Goal: Task Accomplishment & Management: Manage account settings

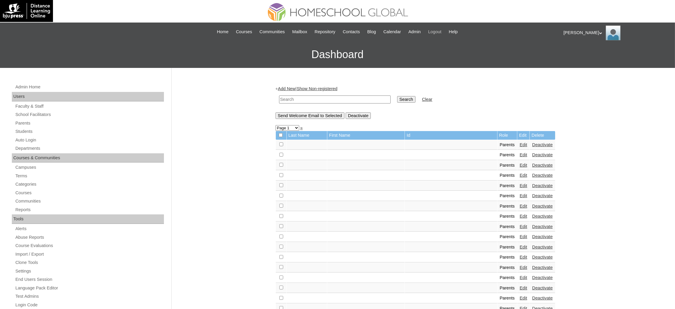
click at [437, 31] on span "Logout" at bounding box center [435, 31] width 13 height 7
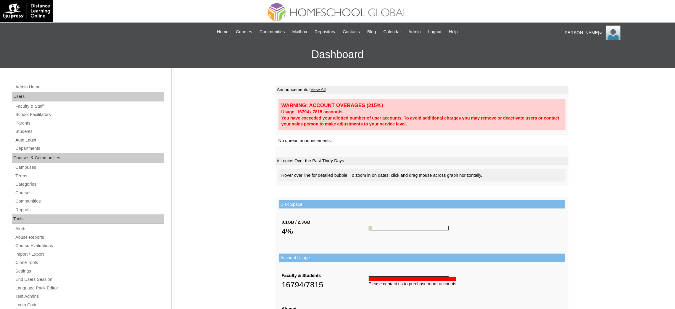
click at [32, 141] on link "Auto Login" at bounding box center [89, 139] width 149 height 7
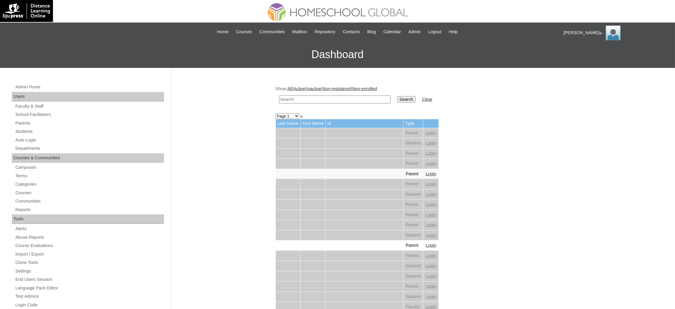
click at [312, 99] on input "text" at bounding box center [335, 99] width 112 height 8
paste input "Athalia Fleur"
type input "Athalia Fleur"
click at [397, 98] on input "Search" at bounding box center [406, 99] width 18 height 7
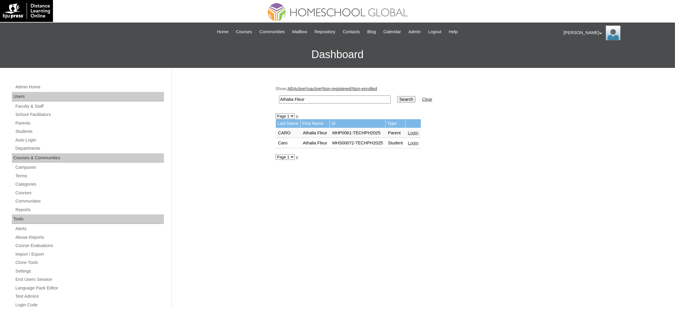
click at [416, 141] on link "Login" at bounding box center [413, 142] width 11 height 5
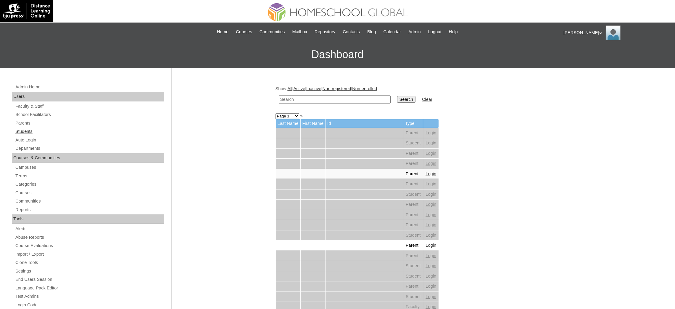
click at [27, 128] on link "Students" at bounding box center [89, 131] width 149 height 7
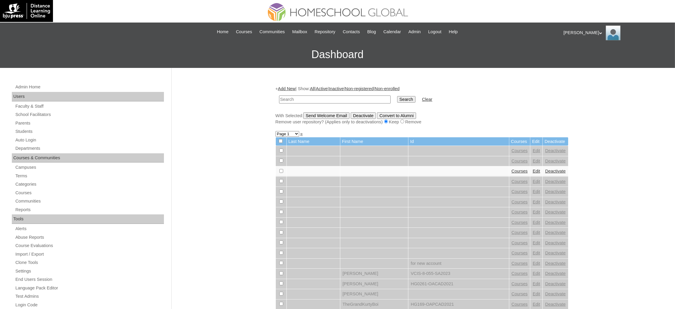
paste input "MHS0215-TECHPH2024"
type input "MHS0215-TECHPH2024"
click at [397, 99] on input "Search" at bounding box center [406, 99] width 18 height 7
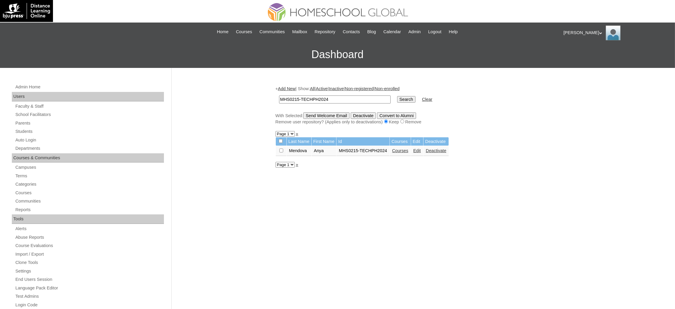
click at [416, 149] on link "Edit" at bounding box center [417, 150] width 7 height 5
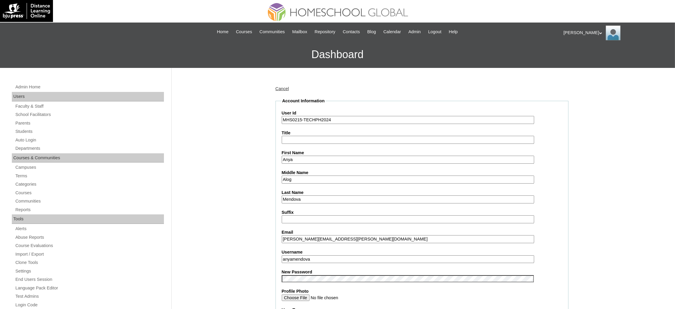
click at [316, 255] on input "anyamendova" at bounding box center [408, 259] width 253 height 8
click at [296, 119] on input "MHS0215-TECHPH2024" at bounding box center [408, 120] width 253 height 8
click at [296, 120] on input "MHS0215-TECHPH2024" at bounding box center [408, 120] width 253 height 8
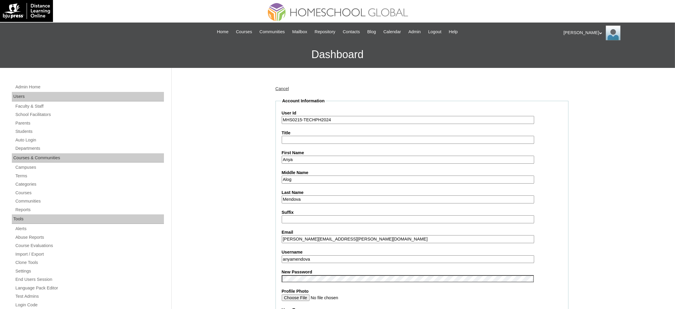
click at [296, 120] on input "MHS0215-TECHPH2024" at bounding box center [408, 120] width 253 height 8
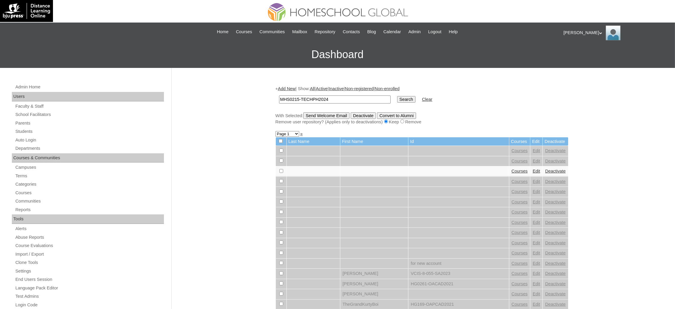
type input "MHS0215-TECHPH2024"
click at [397, 99] on input "Search" at bounding box center [406, 99] width 18 height 7
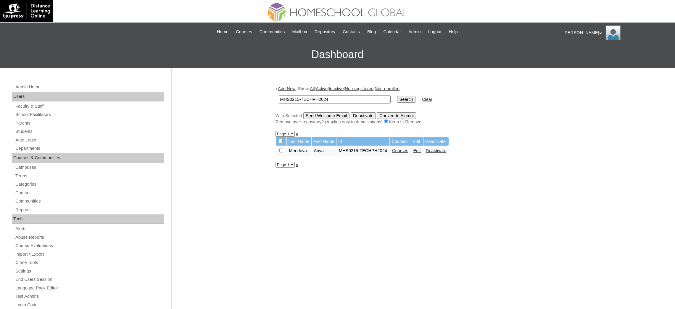
click at [403, 148] on link "Courses" at bounding box center [400, 150] width 16 height 5
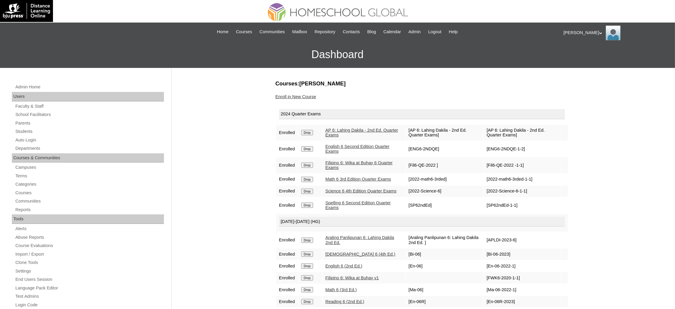
click at [306, 130] on input "Drop" at bounding box center [307, 132] width 12 height 5
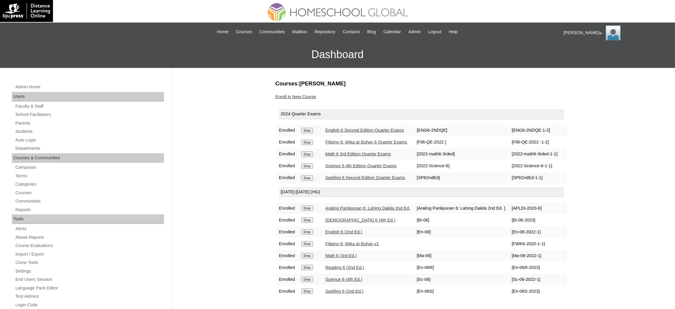
click at [305, 130] on input "Drop" at bounding box center [307, 130] width 12 height 5
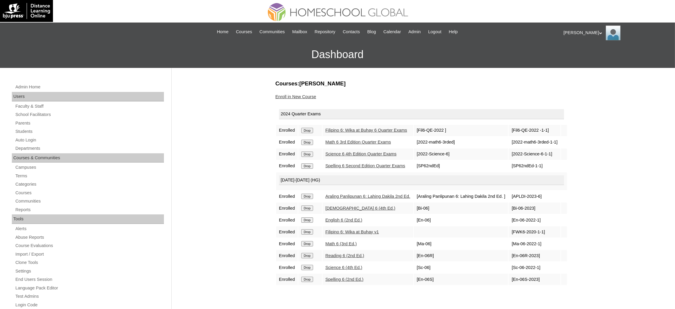
click at [304, 130] on input "Drop" at bounding box center [307, 130] width 12 height 5
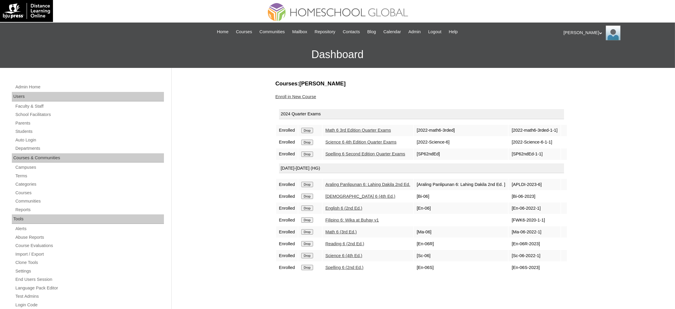
click at [306, 132] on input "Drop" at bounding box center [307, 130] width 12 height 5
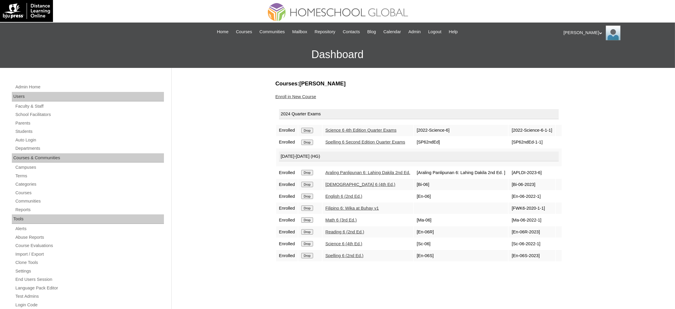
click at [312, 133] on input "Drop" at bounding box center [307, 130] width 12 height 5
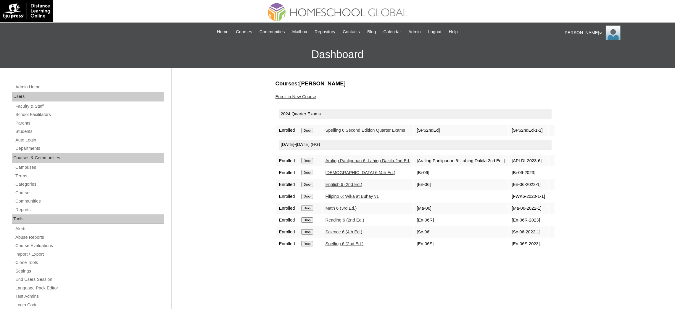
click at [308, 129] on input "Drop" at bounding box center [307, 130] width 12 height 5
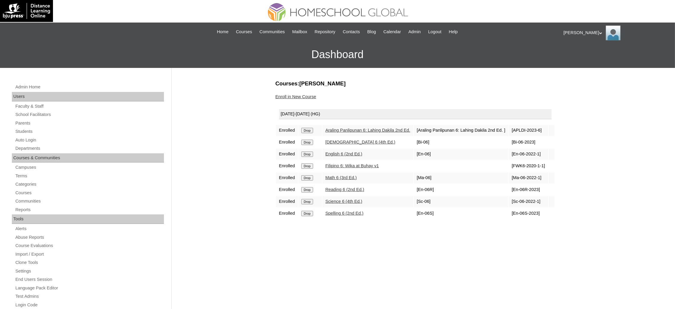
click at [310, 130] on input "Drop" at bounding box center [307, 130] width 12 height 5
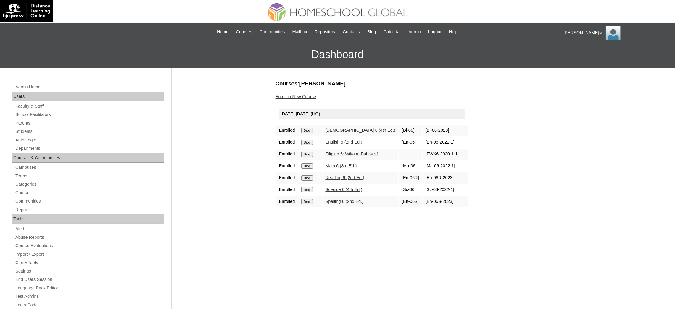
drag, startPoint x: 0, startPoint y: 0, endPoint x: 376, endPoint y: 31, distance: 377.6
click at [308, 129] on input "Drop" at bounding box center [307, 130] width 12 height 5
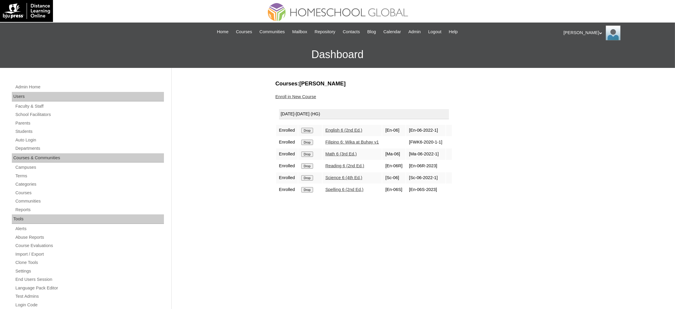
click at [310, 131] on input "Drop" at bounding box center [307, 130] width 12 height 5
click at [311, 128] on input "Drop" at bounding box center [307, 130] width 12 height 5
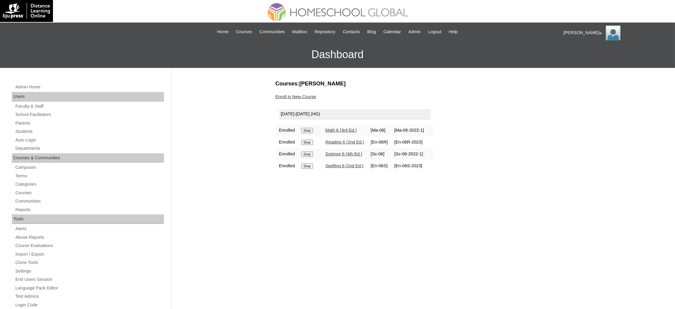
click at [306, 130] on input "Drop" at bounding box center [307, 130] width 12 height 5
click at [311, 129] on input "Drop" at bounding box center [307, 130] width 12 height 5
click at [307, 130] on input "Drop" at bounding box center [307, 130] width 12 height 5
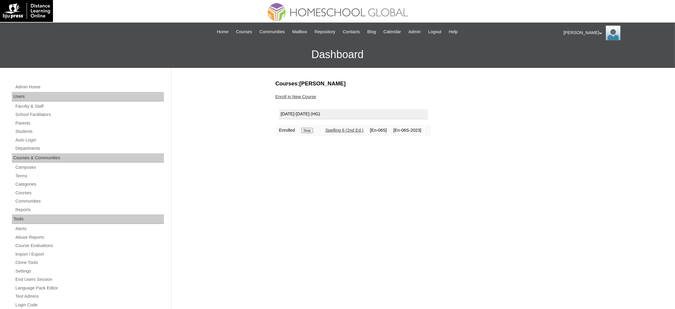
click at [312, 131] on td "Drop" at bounding box center [310, 130] width 23 height 11
click at [310, 128] on input "Drop" at bounding box center [307, 130] width 12 height 5
click at [303, 94] on link "Enroll in New Course" at bounding box center [296, 96] width 41 height 5
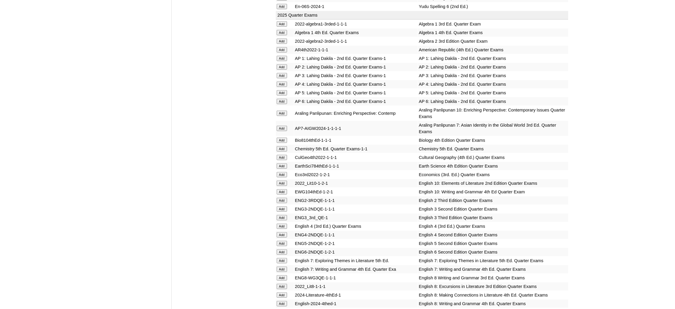
scroll to position [622, 0]
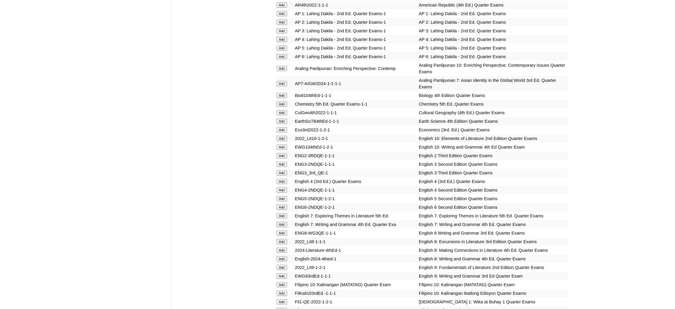
click at [280, 81] on input "Add" at bounding box center [282, 83] width 10 height 5
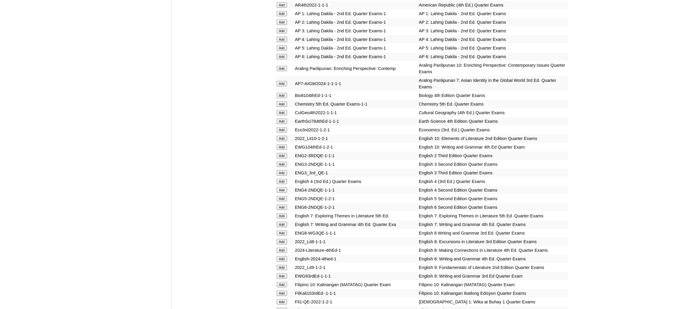
click at [280, 81] on input "Add" at bounding box center [282, 83] width 10 height 5
click at [285, 118] on input "Add" at bounding box center [282, 120] width 10 height 5
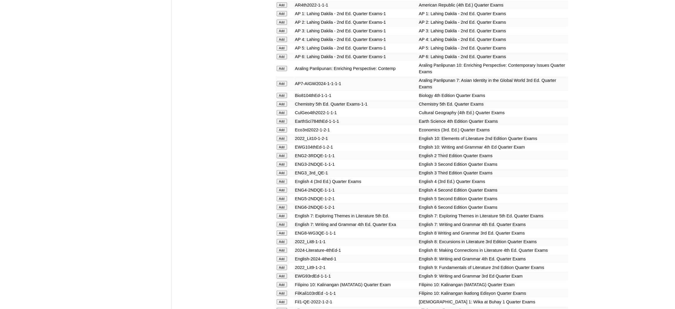
click at [285, 118] on input "Add" at bounding box center [282, 120] width 10 height 5
click at [284, 213] on input "Add" at bounding box center [282, 215] width 10 height 5
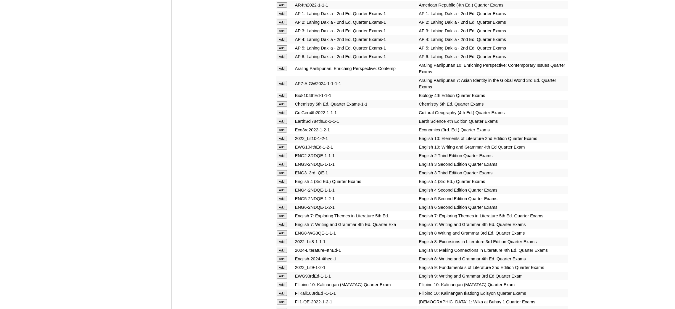
click at [284, 220] on td "Add" at bounding box center [285, 224] width 18 height 8
click at [284, 222] on input "Add" at bounding box center [282, 224] width 10 height 5
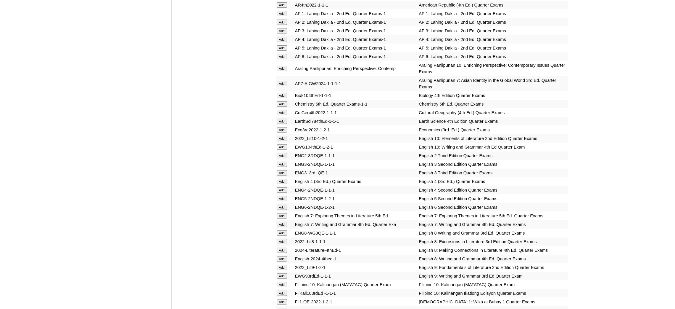
click at [284, 222] on input "Add" at bounding box center [282, 224] width 10 height 5
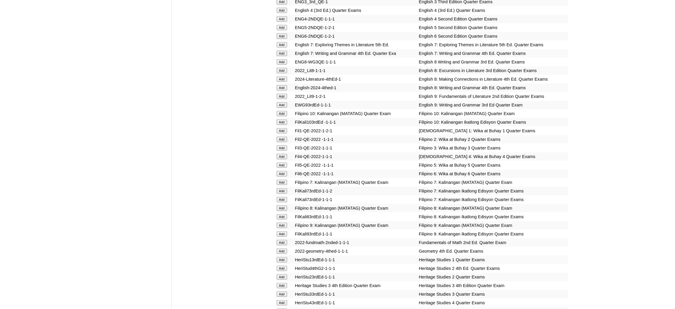
scroll to position [799, 0]
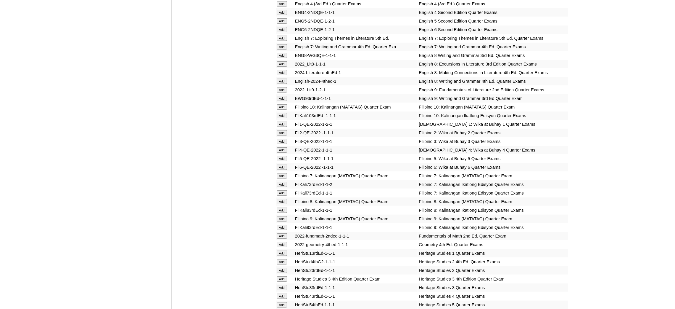
click at [282, 173] on input "Add" at bounding box center [282, 175] width 10 height 5
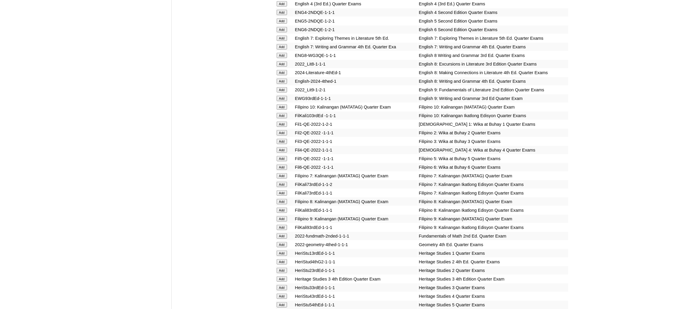
click at [282, 173] on input "Add" at bounding box center [282, 175] width 10 height 5
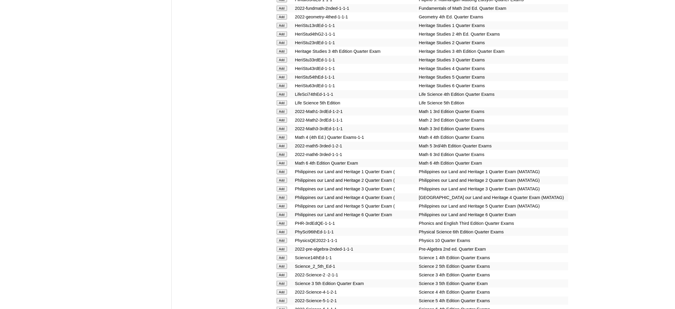
scroll to position [1066, 0]
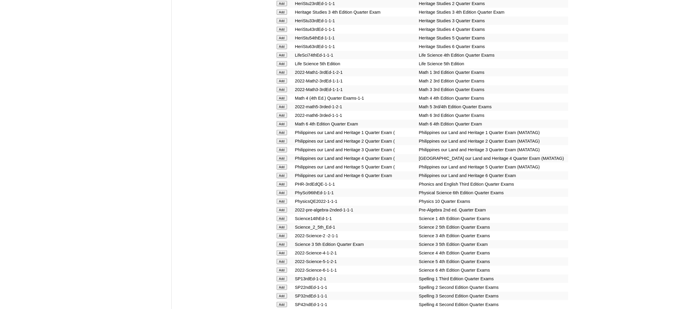
click at [282, 207] on input "Add" at bounding box center [282, 209] width 10 height 5
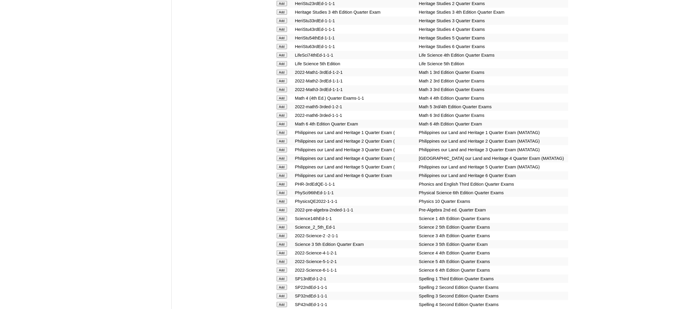
click at [282, 207] on input "Add" at bounding box center [282, 209] width 10 height 5
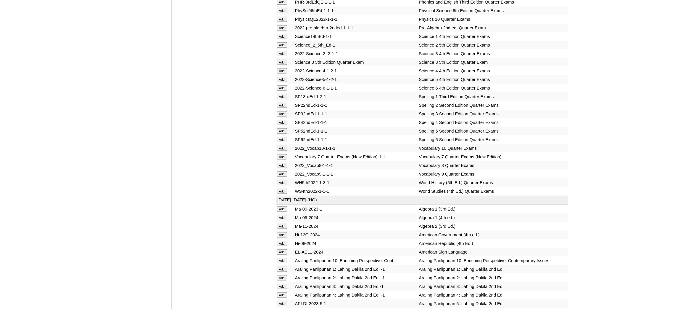
scroll to position [1333, 0]
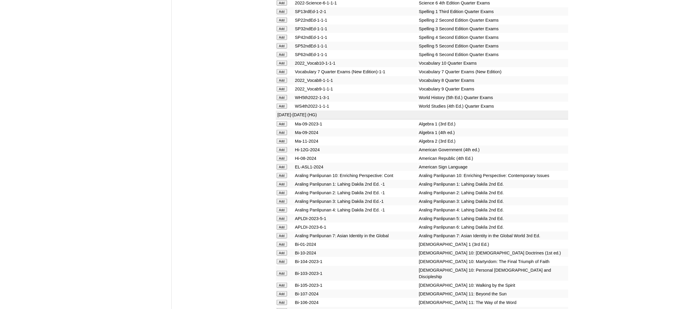
click at [281, 69] on input "Add" at bounding box center [282, 71] width 10 height 5
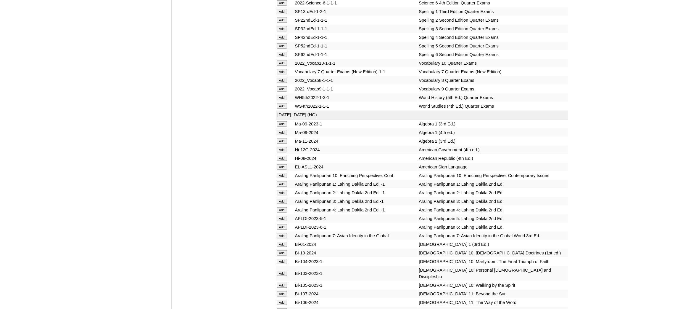
click at [281, 69] on input "Add" at bounding box center [282, 71] width 10 height 5
click at [282, 233] on input "Add" at bounding box center [282, 235] width 10 height 5
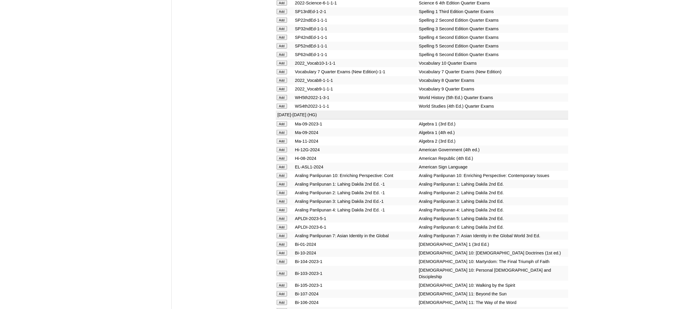
click at [282, 233] on input "Add" at bounding box center [282, 235] width 10 height 5
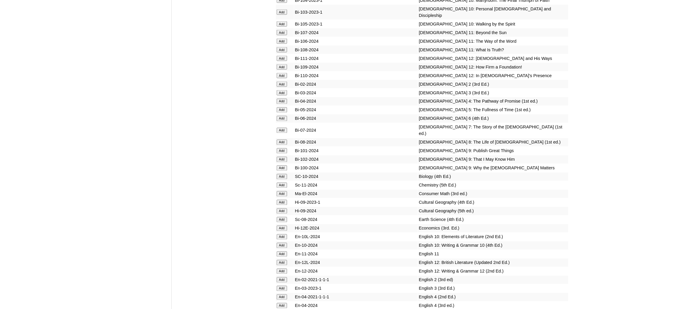
scroll to position [1599, 0]
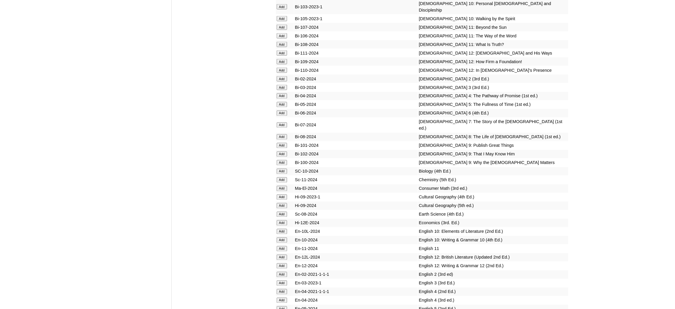
click at [280, 122] on input "Add" at bounding box center [282, 124] width 10 height 5
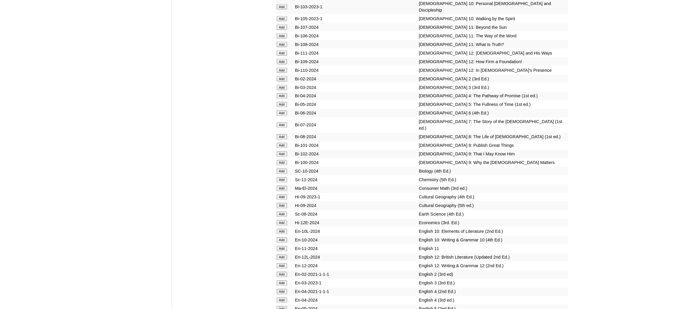
click at [283, 211] on input "Add" at bounding box center [282, 213] width 10 height 5
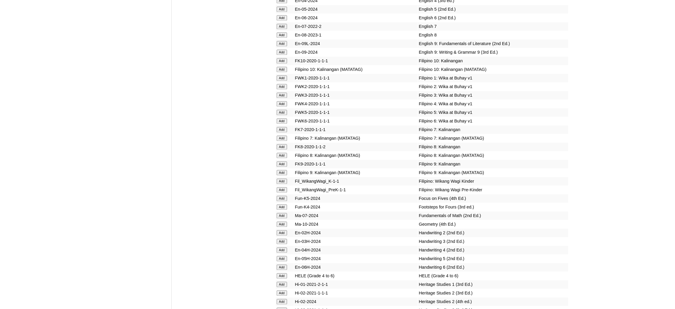
scroll to position [1910, 0]
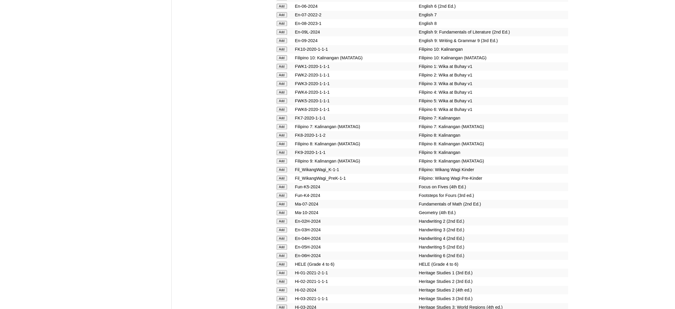
click at [286, 124] on input "Add" at bounding box center [282, 126] width 10 height 5
click at [285, 124] on input "Add" at bounding box center [282, 126] width 10 height 5
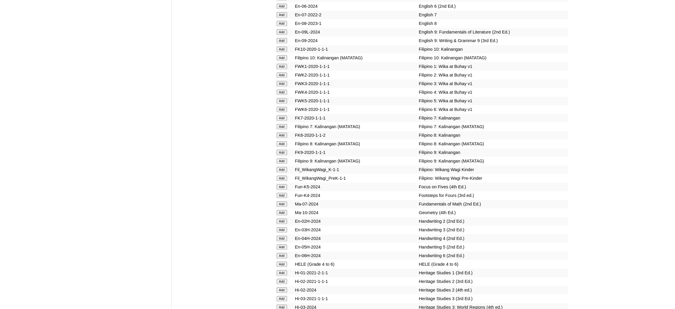
click at [285, 124] on input "Add" at bounding box center [282, 126] width 10 height 5
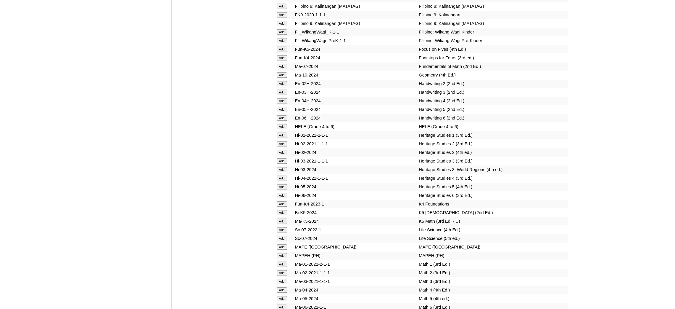
scroll to position [2087, 0]
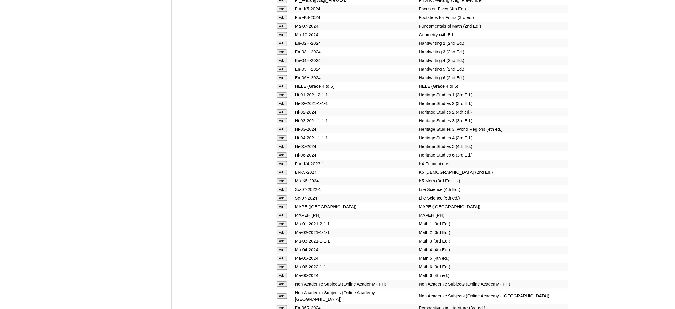
click at [282, 212] on input "Add" at bounding box center [282, 214] width 10 height 5
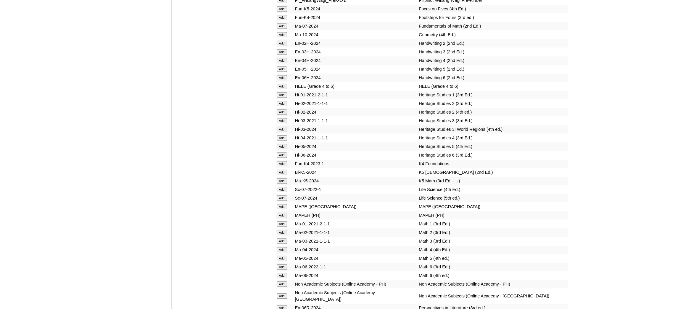
click at [282, 212] on input "Add" at bounding box center [282, 214] width 10 height 5
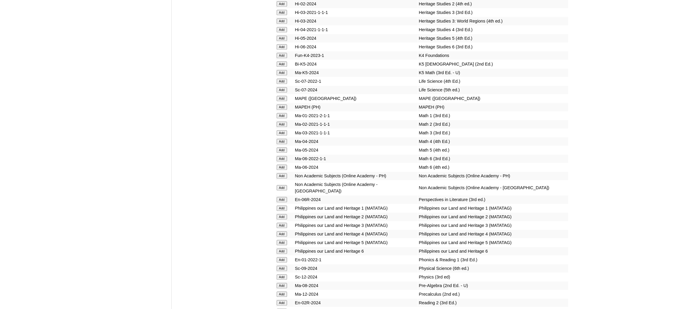
scroll to position [2265, 0]
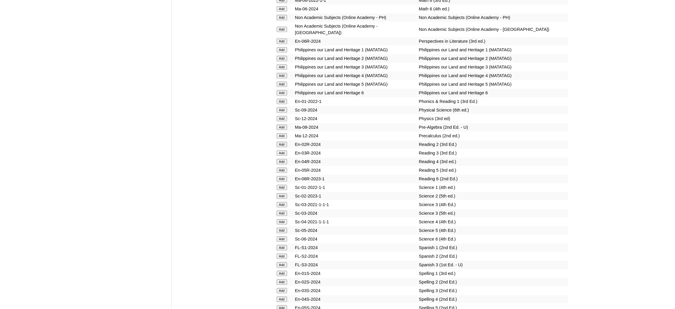
scroll to position [2354, 0]
click at [280, 124] on input "Add" at bounding box center [282, 126] width 10 height 5
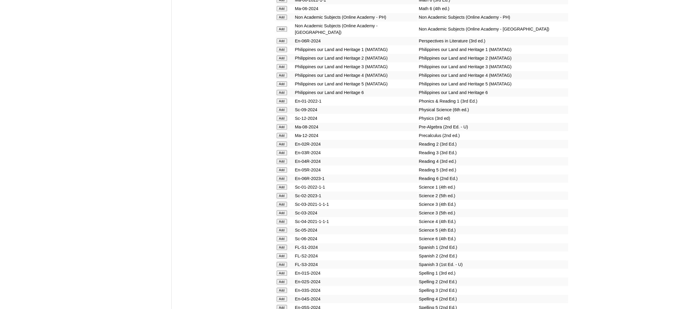
click at [280, 124] on input "Add" at bounding box center [282, 126] width 10 height 5
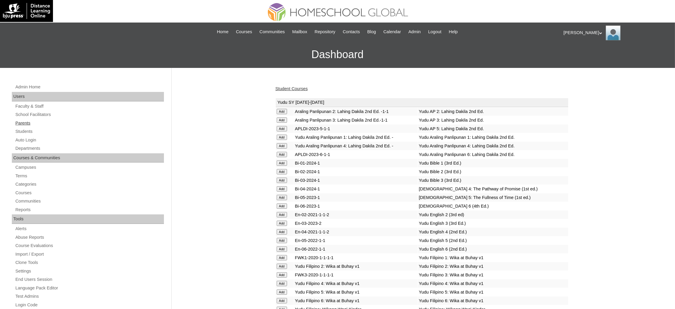
click at [25, 121] on link "Parents" at bounding box center [89, 122] width 149 height 7
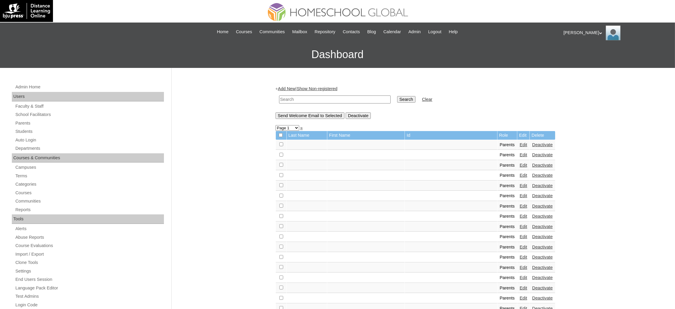
click at [322, 98] on input "text" at bounding box center [335, 99] width 112 height 8
type input "apostol"
click at [397, 96] on input "Search" at bounding box center [406, 99] width 18 height 7
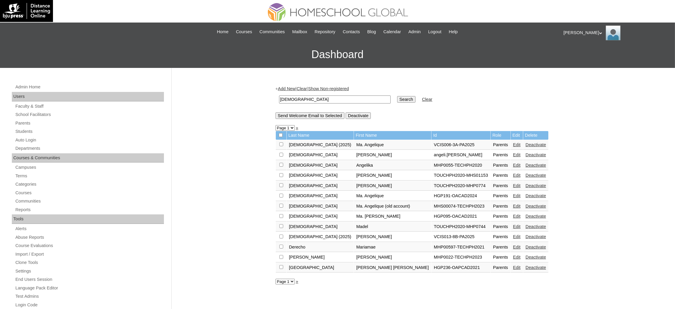
click at [301, 98] on input "apostol" at bounding box center [335, 99] width 112 height 8
paste input "Salomon"
type input "Salomon"
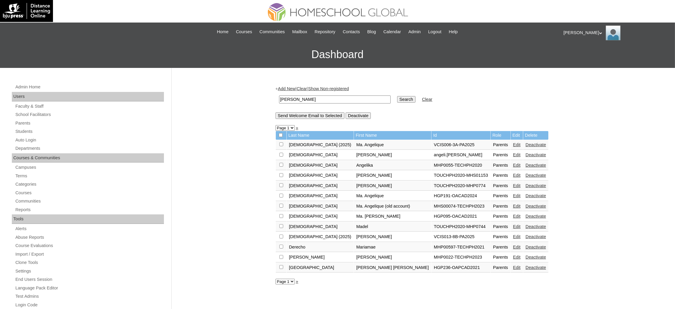
click at [397, 96] on input "Search" at bounding box center [406, 99] width 18 height 7
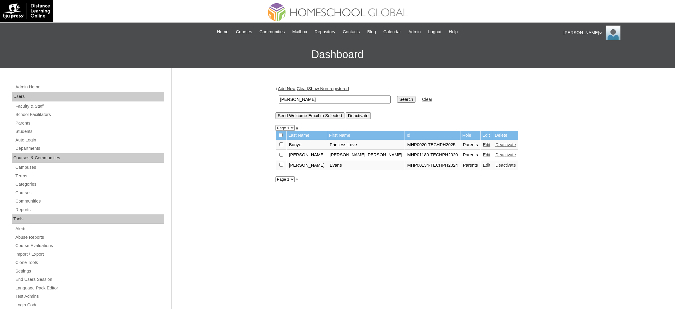
click at [483, 153] on link "Edit" at bounding box center [486, 154] width 7 height 5
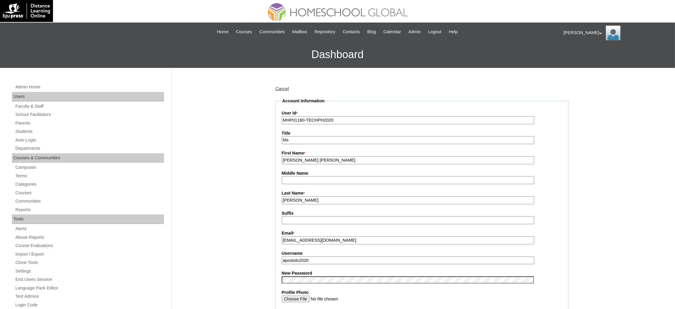
click at [319, 122] on input "MHP01180-TECHPH2020" at bounding box center [408, 120] width 253 height 8
click at [309, 256] on input "apostols2020" at bounding box center [408, 260] width 253 height 8
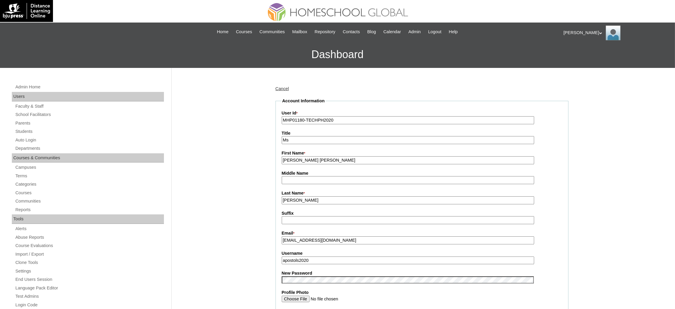
click at [309, 256] on input "apostols2020" at bounding box center [408, 260] width 253 height 8
click at [296, 237] on input "[EMAIL_ADDRESS][DOMAIN_NAME]" at bounding box center [408, 240] width 253 height 8
paste input "[EMAIL_ADDRESS][PERSON_NAME]"
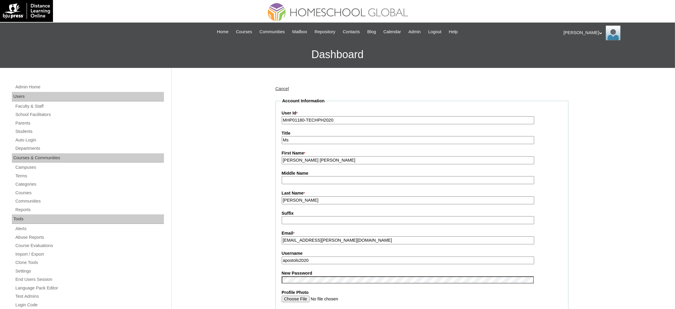
type input "[EMAIL_ADDRESS][PERSON_NAME][DOMAIN_NAME]"
click at [292, 256] on input "apostols2020" at bounding box center [408, 260] width 253 height 8
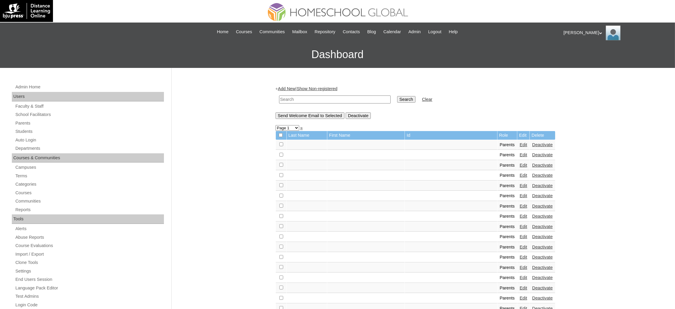
click at [24, 131] on link "Students" at bounding box center [89, 131] width 149 height 7
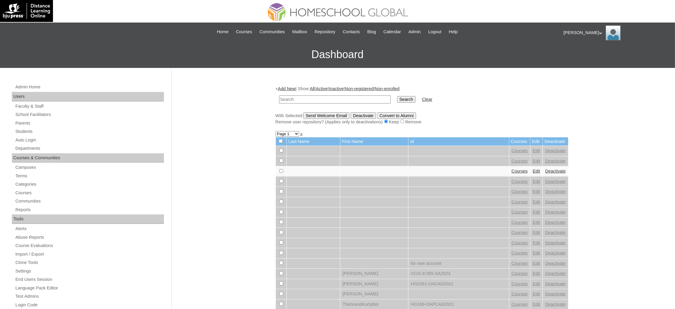
paste input "[EMAIL_ADDRESS][PERSON_NAME][DOMAIN_NAME]"
type input "[EMAIL_ADDRESS][PERSON_NAME][DOMAIN_NAME]"
click at [397, 99] on input "Search" at bounding box center [406, 99] width 18 height 7
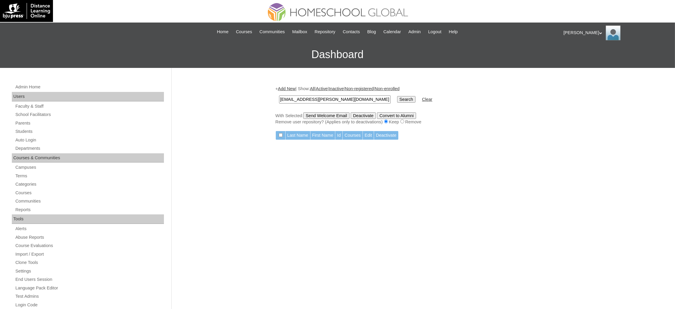
paste input "[EMAIL_ADDRESS][DOMAIN_NAME]"
click at [320, 99] on input "[EMAIL_ADDRESS][PERSON_NAME]@[DOMAIN_NAME]" at bounding box center [335, 99] width 112 height 8
paste input "text"
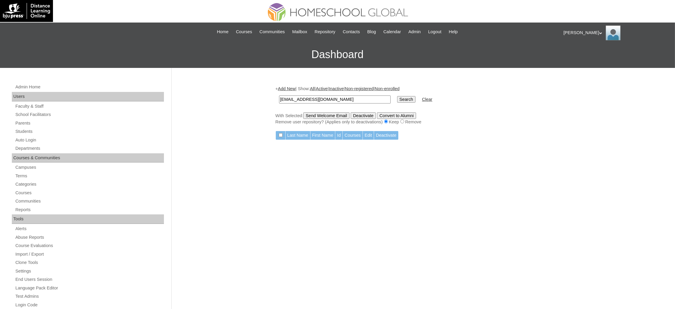
type input "[EMAIL_ADDRESS][DOMAIN_NAME]"
click at [397, 96] on input "Search" at bounding box center [406, 99] width 18 height 7
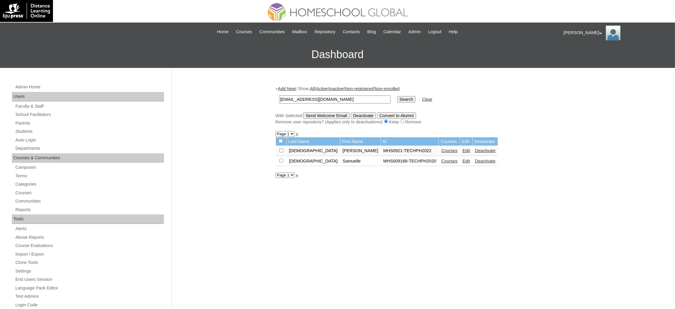
click at [463, 160] on link "Edit" at bounding box center [466, 160] width 7 height 5
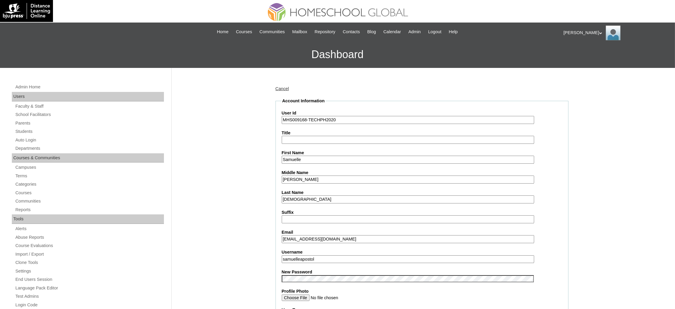
click at [314, 120] on input "MHS009168-TECHPH2020" at bounding box center [408, 120] width 253 height 8
click at [313, 235] on input "dada.salomon@yahoo.com" at bounding box center [408, 239] width 253 height 8
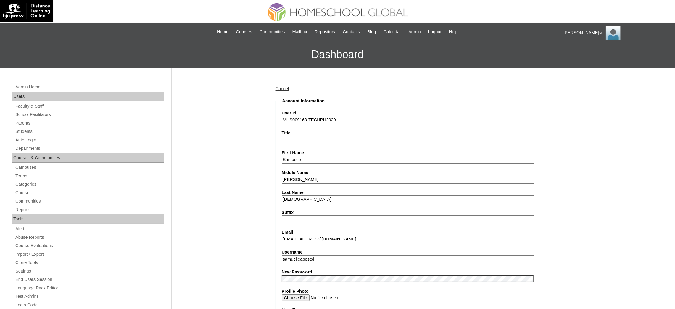
click at [313, 235] on input "dada.salomon@yahoo.com" at bounding box center [408, 239] width 253 height 8
paste input "salomon.apostol@gmail"
type input "dadasalomon.apostol@gmail.com"
click at [314, 255] on input "samuelleapostol" at bounding box center [408, 259] width 253 height 8
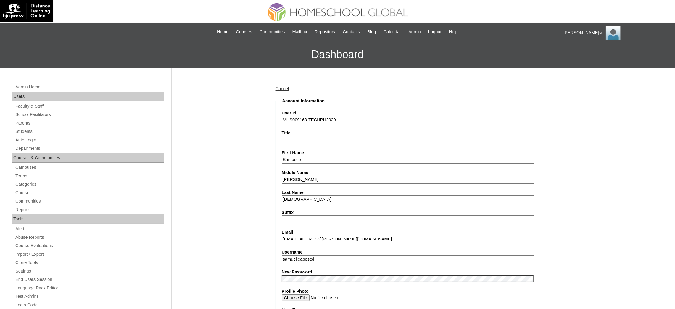
click at [314, 255] on input "samuelleapostol" at bounding box center [408, 259] width 253 height 8
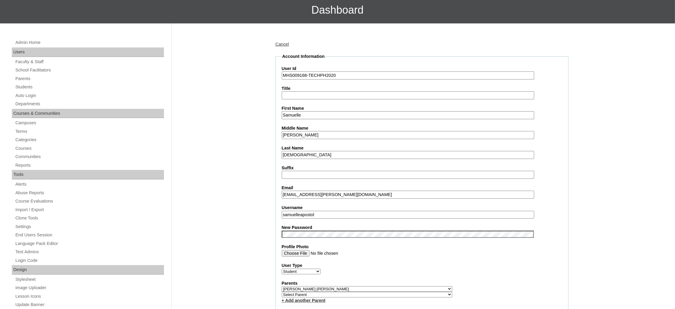
click at [311, 74] on input "MHS009168-TECHPH2020" at bounding box center [408, 75] width 253 height 8
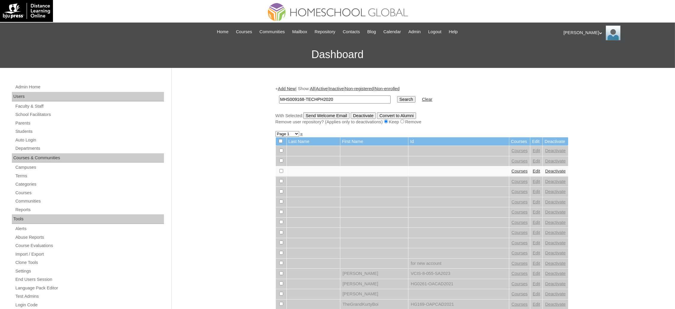
type input "MHS009168-TECHPH2020"
click at [397, 97] on input "Search" at bounding box center [406, 99] width 18 height 7
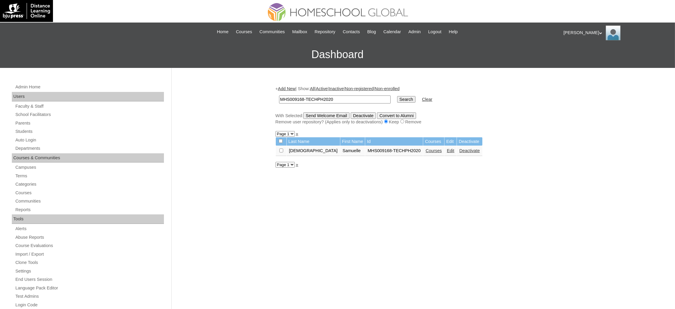
click at [426, 149] on link "Courses" at bounding box center [434, 150] width 16 height 5
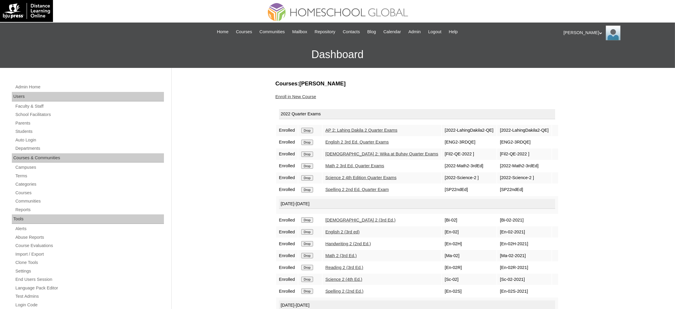
click at [307, 129] on input "Drop" at bounding box center [307, 130] width 12 height 5
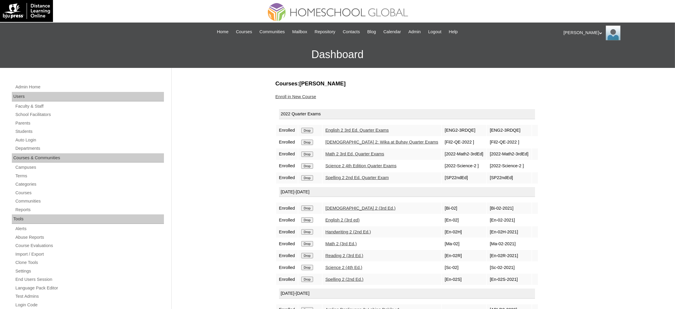
click at [312, 128] on input "Drop" at bounding box center [307, 130] width 12 height 5
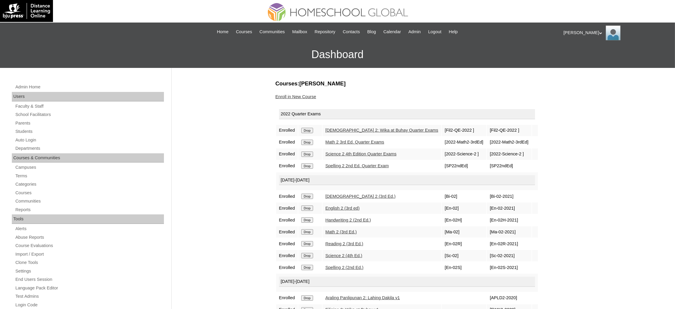
click at [309, 130] on input "Drop" at bounding box center [307, 130] width 12 height 5
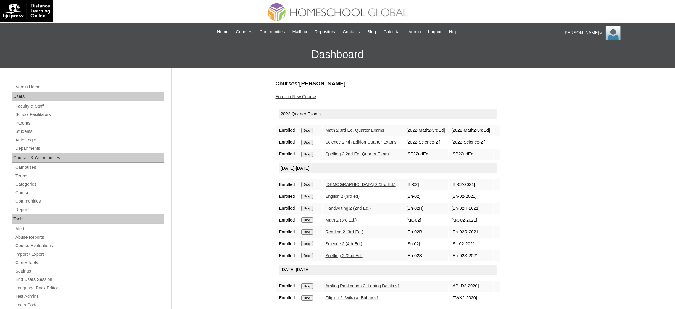
click at [309, 129] on input "Drop" at bounding box center [307, 130] width 12 height 5
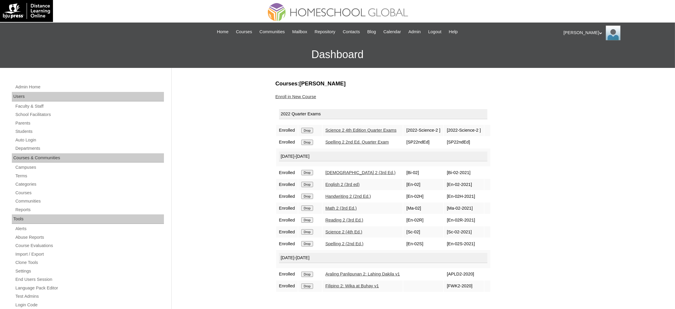
click at [305, 130] on input "Drop" at bounding box center [307, 130] width 12 height 5
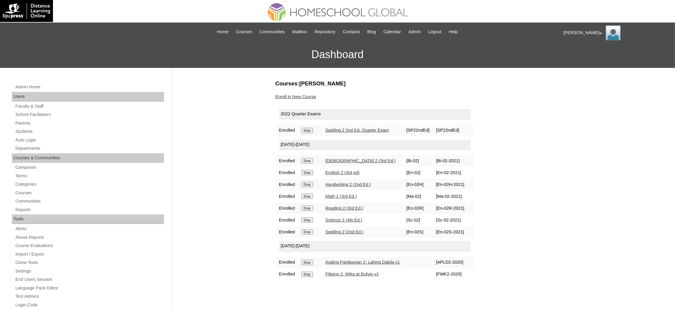
click at [310, 130] on input "Drop" at bounding box center [307, 130] width 12 height 5
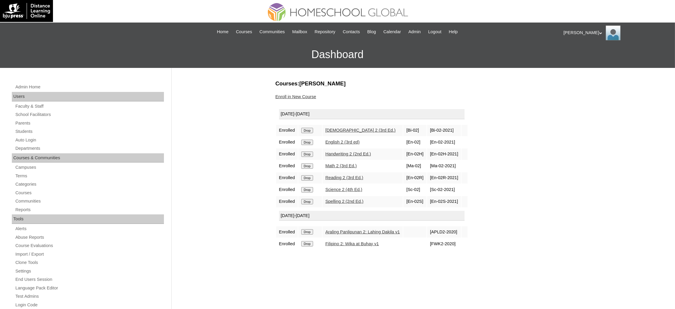
click at [312, 130] on input "Drop" at bounding box center [307, 130] width 12 height 5
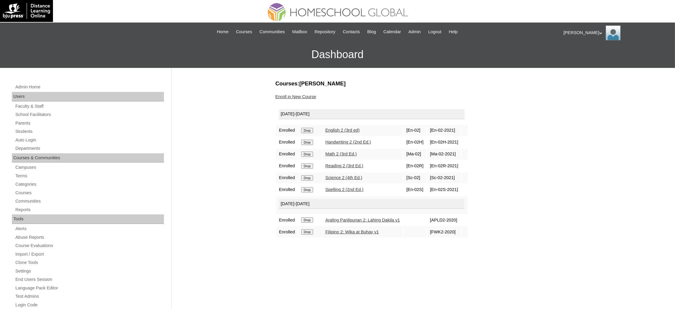
click at [308, 129] on input "Drop" at bounding box center [307, 130] width 12 height 5
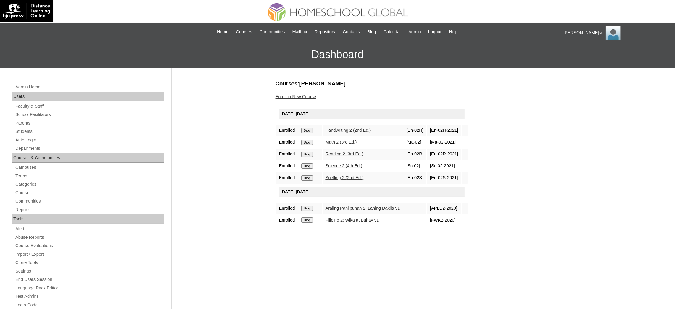
click at [305, 130] on input "Drop" at bounding box center [307, 130] width 12 height 5
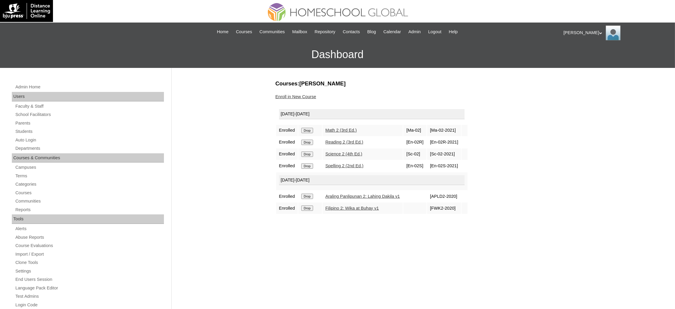
click at [309, 128] on input "Drop" at bounding box center [307, 130] width 12 height 5
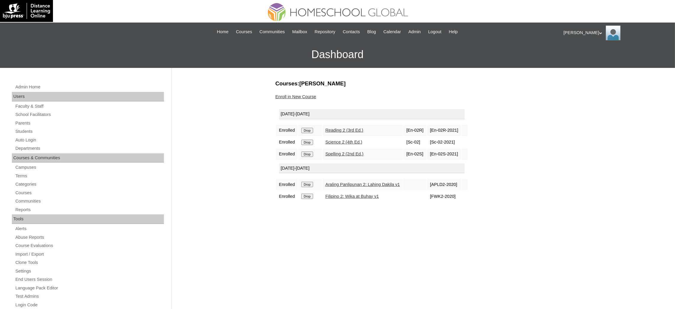
click at [311, 128] on input "Drop" at bounding box center [307, 130] width 12 height 5
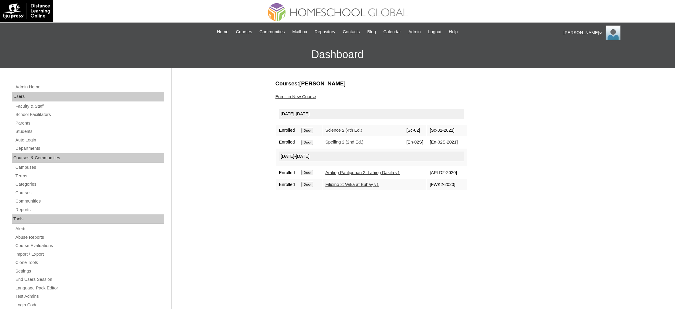
click at [305, 129] on input "Drop" at bounding box center [307, 130] width 12 height 5
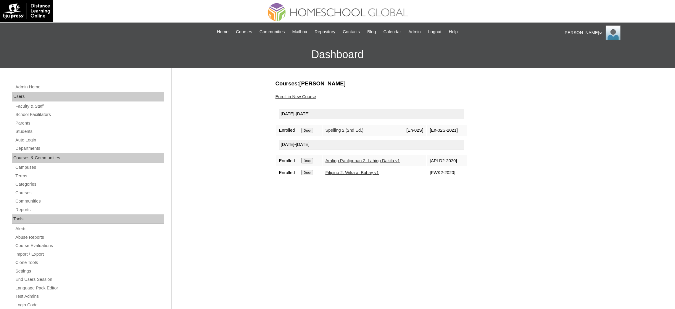
click at [312, 129] on input "Drop" at bounding box center [307, 130] width 12 height 5
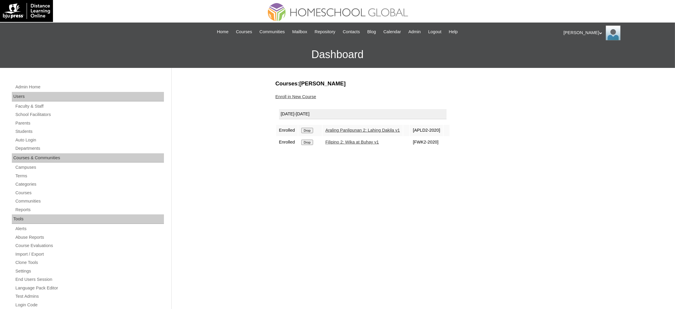
click at [310, 130] on input "Drop" at bounding box center [307, 130] width 12 height 5
click at [305, 128] on input "Drop" at bounding box center [307, 130] width 12 height 5
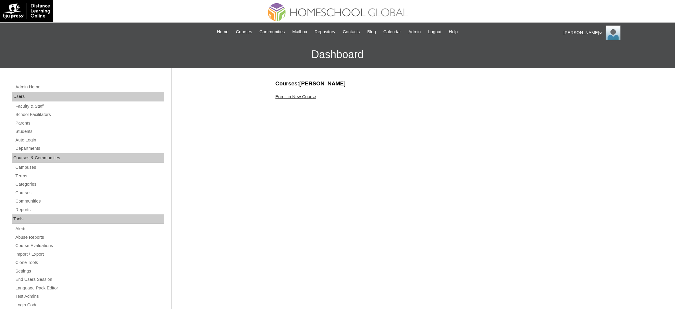
click at [297, 98] on link "Enroll in New Course" at bounding box center [296, 96] width 41 height 5
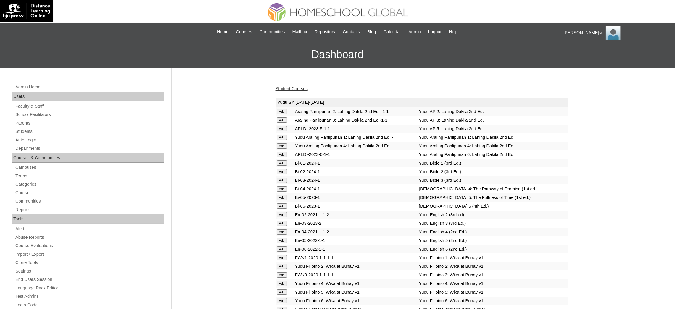
click at [280, 126] on input "Add" at bounding box center [282, 128] width 10 height 5
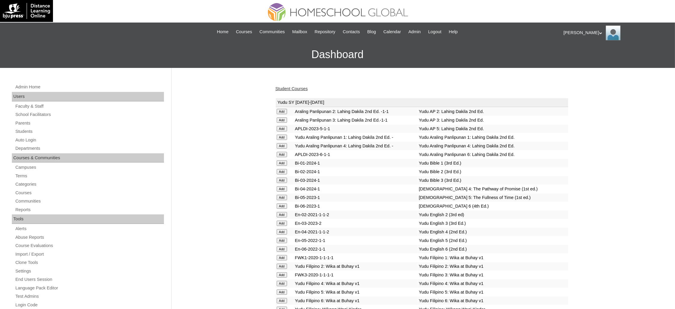
click at [280, 195] on input "Add" at bounding box center [282, 197] width 10 height 5
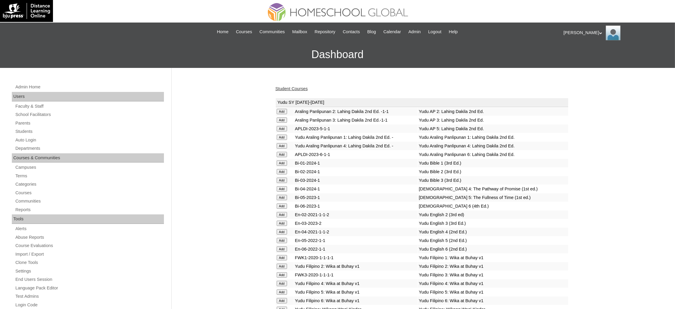
click at [280, 195] on input "Add" at bounding box center [282, 197] width 10 height 5
click at [280, 289] on input "Add" at bounding box center [282, 291] width 10 height 5
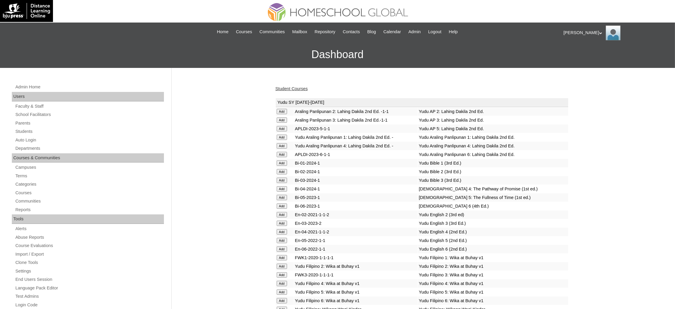
click at [280, 289] on input "Add" at bounding box center [282, 291] width 10 height 5
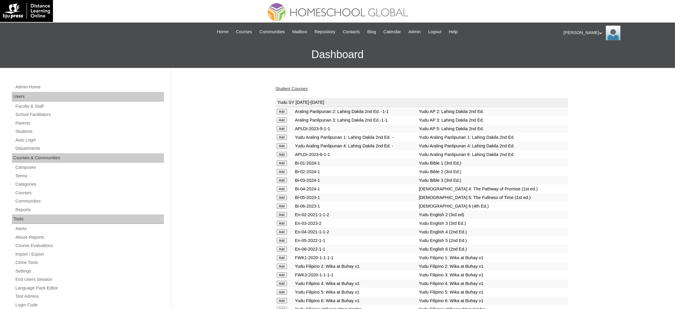
click at [280, 289] on input "Add" at bounding box center [282, 291] width 10 height 5
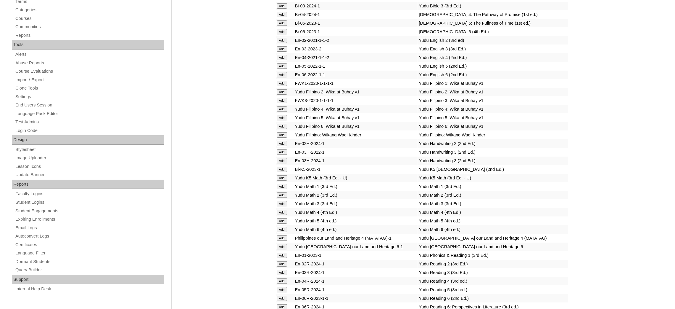
scroll to position [178, 0]
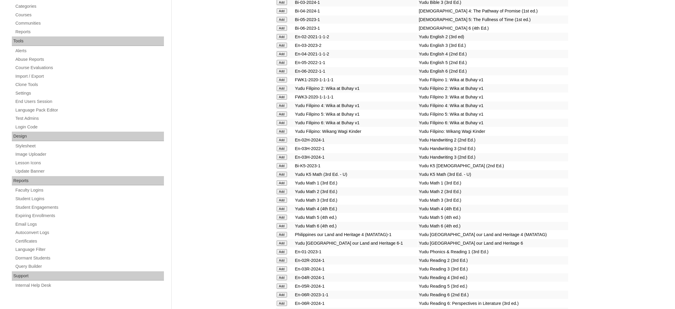
click at [282, 214] on input "Add" at bounding box center [282, 216] width 10 height 5
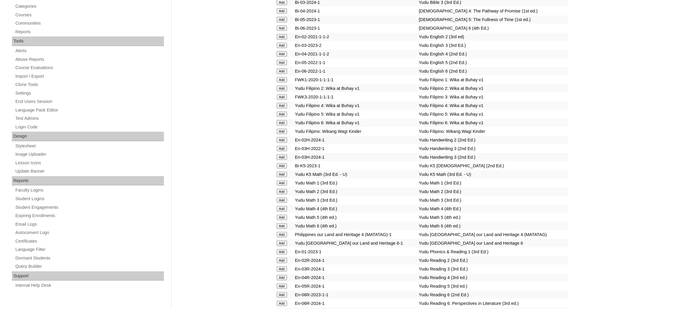
click at [282, 214] on input "Add" at bounding box center [282, 216] width 10 height 5
click at [284, 283] on input "Add" at bounding box center [282, 285] width 10 height 5
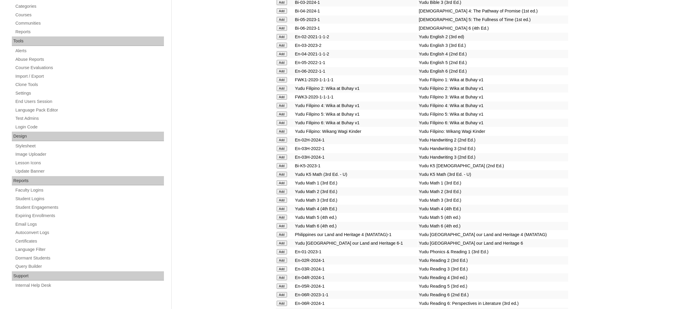
click at [284, 283] on input "Add" at bounding box center [282, 285] width 10 height 5
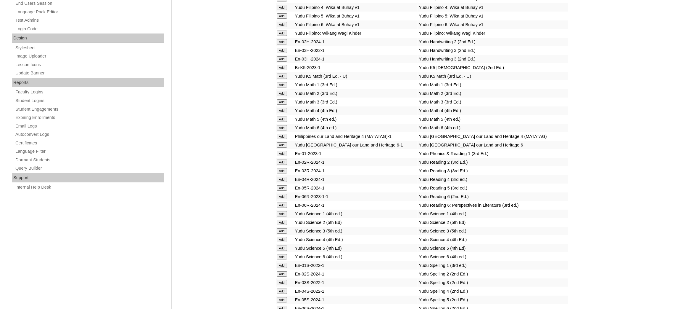
scroll to position [311, 0]
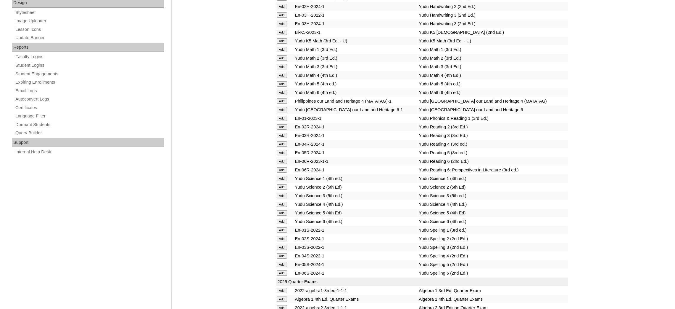
click at [280, 210] on input "Add" at bounding box center [282, 212] width 10 height 5
click at [283, 261] on input "Add" at bounding box center [282, 263] width 10 height 5
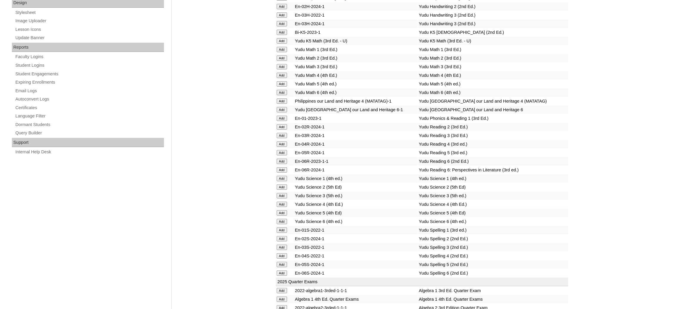
click at [283, 261] on input "Add" at bounding box center [282, 263] width 10 height 5
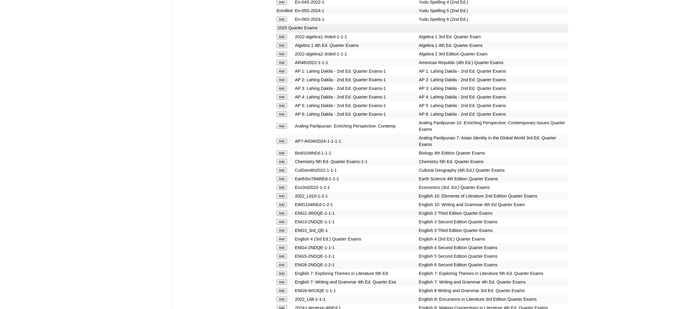
scroll to position [577, 0]
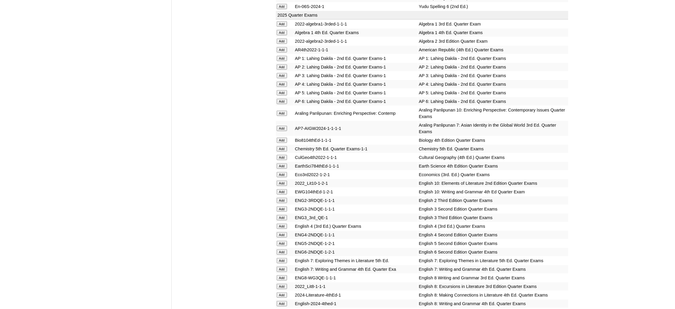
click at [279, 90] on input "Add" at bounding box center [282, 92] width 10 height 5
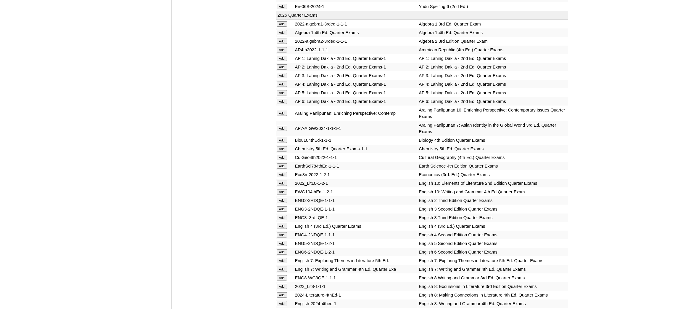
click at [281, 240] on input "Add" at bounding box center [282, 242] width 10 height 5
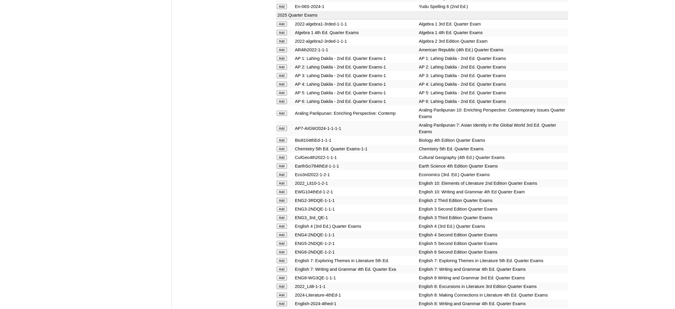
click at [281, 240] on input "Add" at bounding box center [282, 242] width 10 height 5
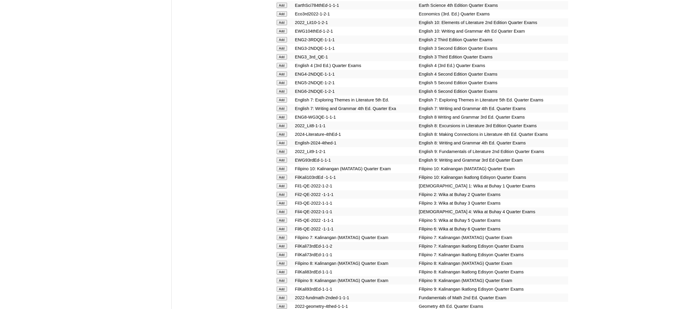
scroll to position [755, 0]
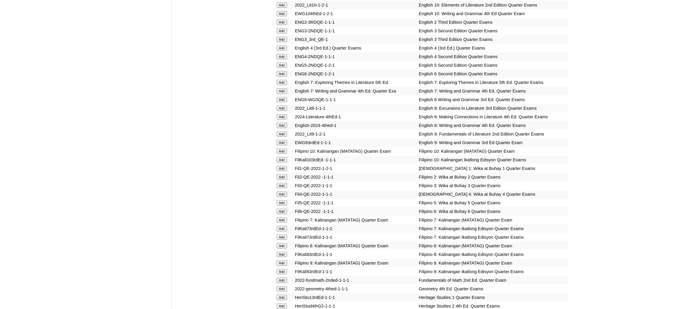
click at [280, 200] on input "Add" at bounding box center [282, 202] width 10 height 5
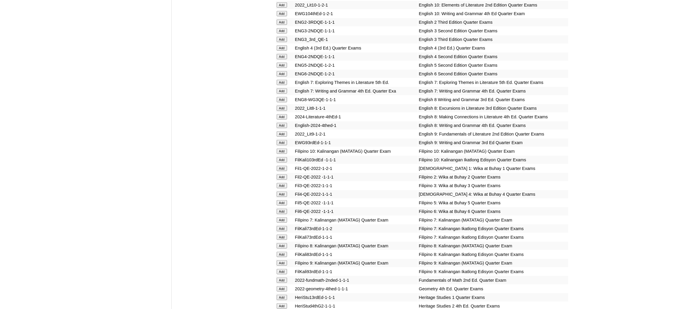
click at [280, 200] on input "Add" at bounding box center [282, 202] width 10 height 5
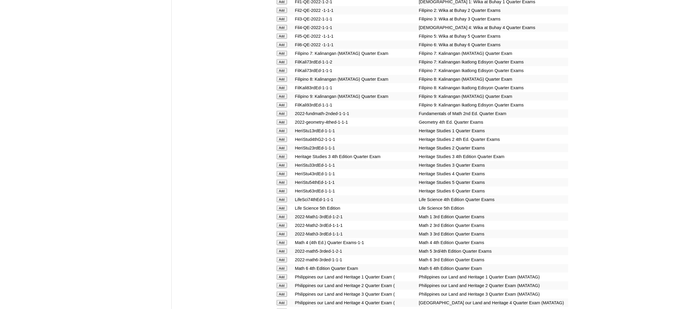
scroll to position [933, 0]
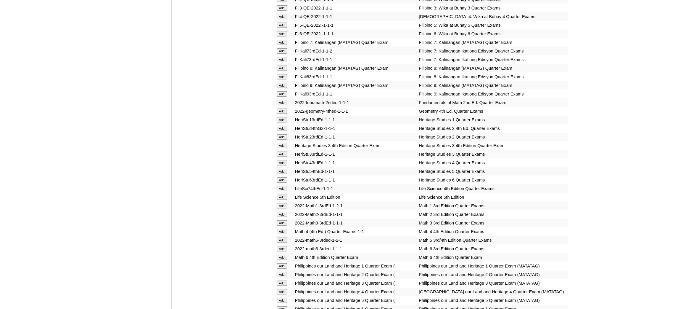
click at [285, 237] on input "Add" at bounding box center [282, 239] width 10 height 5
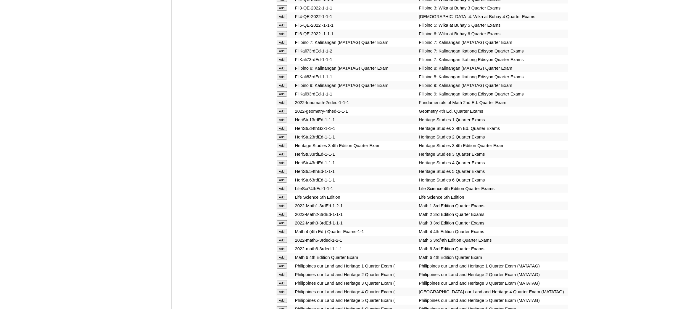
click at [285, 237] on input "Add" at bounding box center [282, 239] width 10 height 5
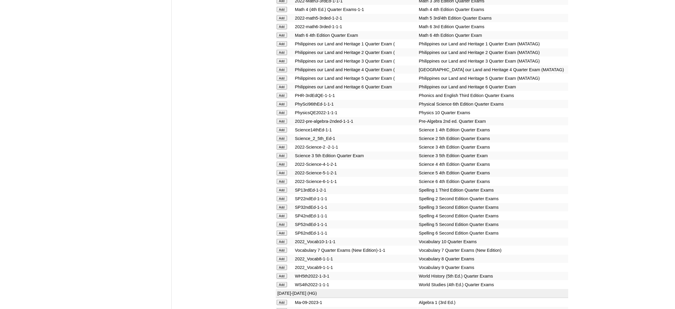
scroll to position [1155, 0]
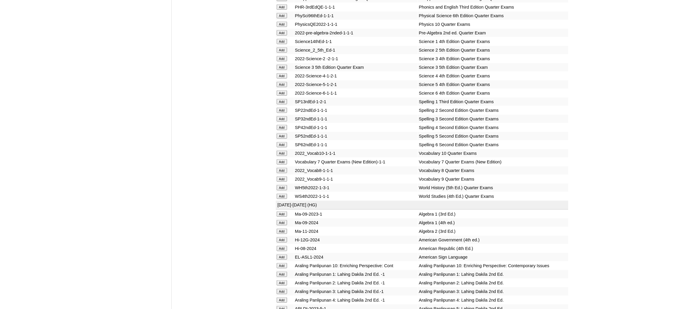
scroll to position [1244, 0]
click at [280, 81] on input "Add" at bounding box center [282, 83] width 10 height 5
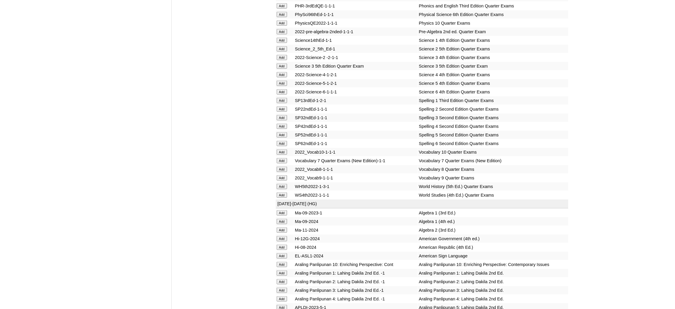
click at [281, 132] on input "Add" at bounding box center [282, 134] width 10 height 5
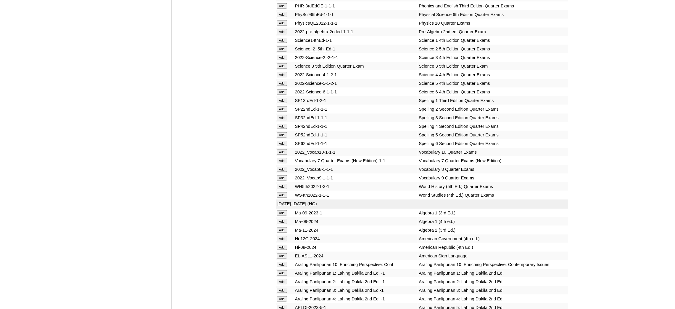
click at [281, 132] on input "Add" at bounding box center [282, 134] width 10 height 5
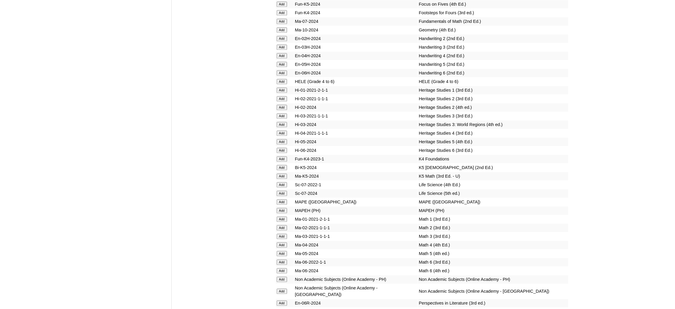
scroll to position [2087, 0]
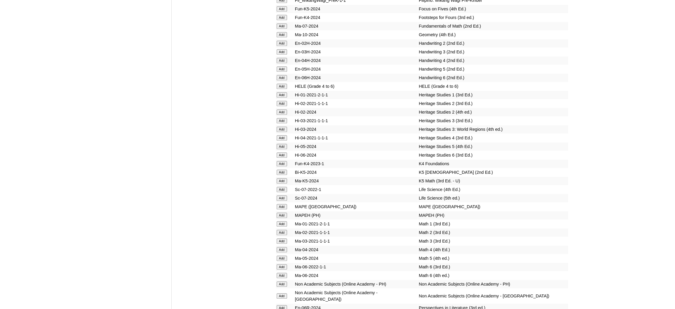
click at [278, 84] on input "Add" at bounding box center [282, 86] width 10 height 5
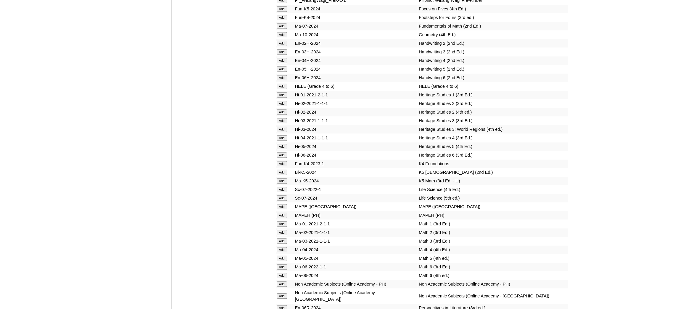
click at [278, 84] on input "Add" at bounding box center [282, 86] width 10 height 5
click at [283, 212] on input "Add" at bounding box center [282, 214] width 10 height 5
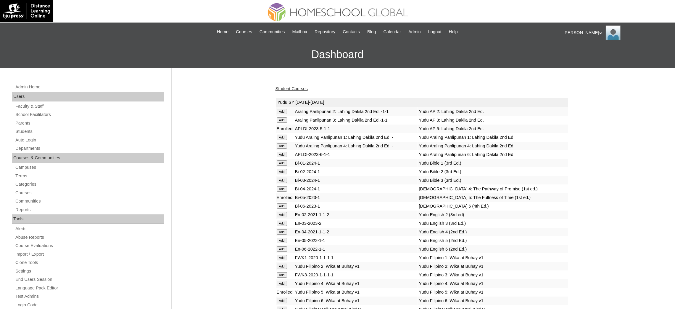
click at [279, 89] on link "Student Courses" at bounding box center [292, 88] width 32 height 5
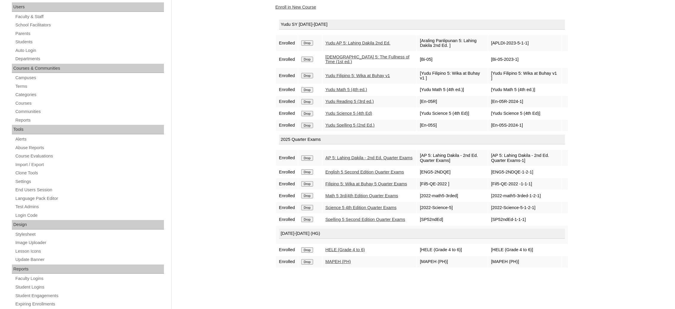
scroll to position [89, 0]
click at [308, 7] on link "Enroll in New Course" at bounding box center [296, 7] width 41 height 5
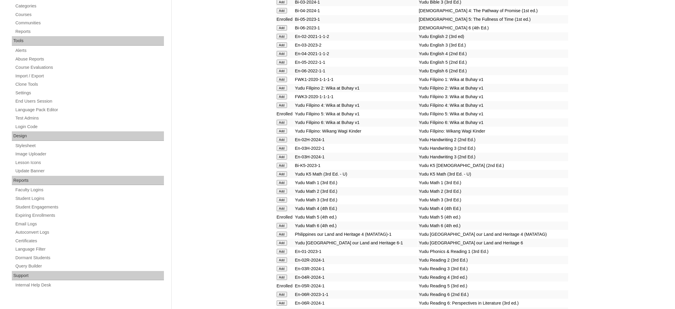
scroll to position [178, 0]
click at [281, 60] on input "Add" at bounding box center [282, 62] width 10 height 5
